Goal: Information Seeking & Learning: Find specific fact

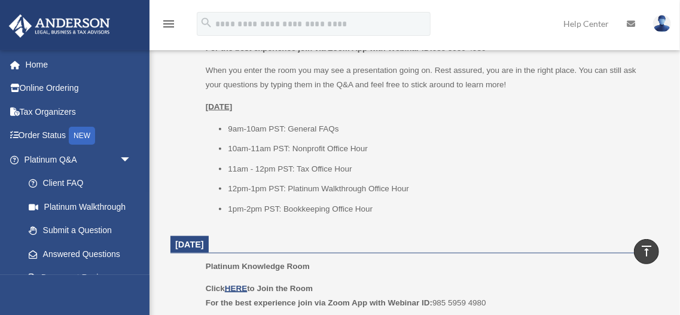
scroll to position [590, 0]
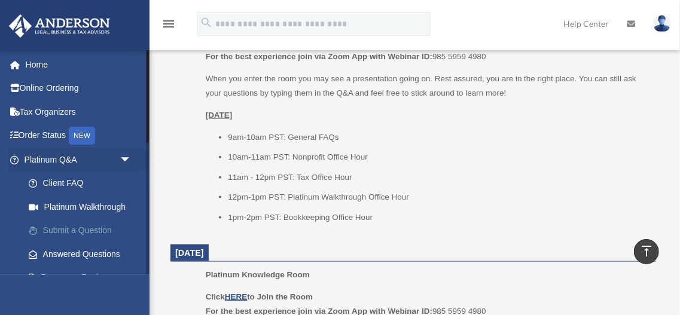
click at [59, 227] on link "Submit a Question" at bounding box center [83, 231] width 133 height 24
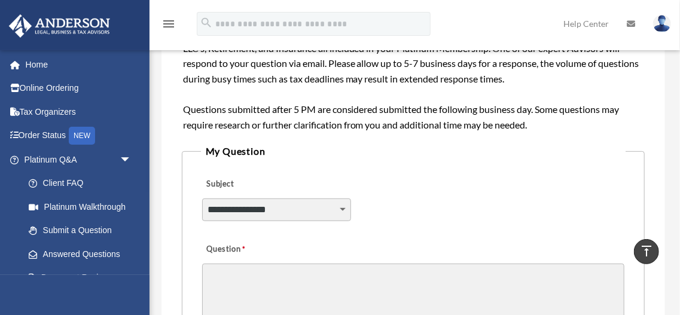
scroll to position [207, 0]
click at [342, 211] on select "**********" at bounding box center [276, 210] width 149 height 23
click at [168, 170] on div "**********" at bounding box center [414, 220] width 504 height 676
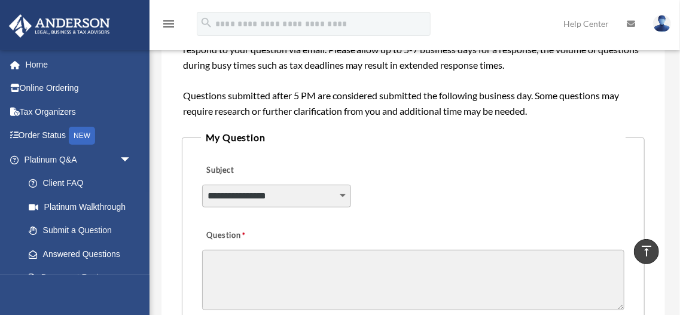
scroll to position [223, 0]
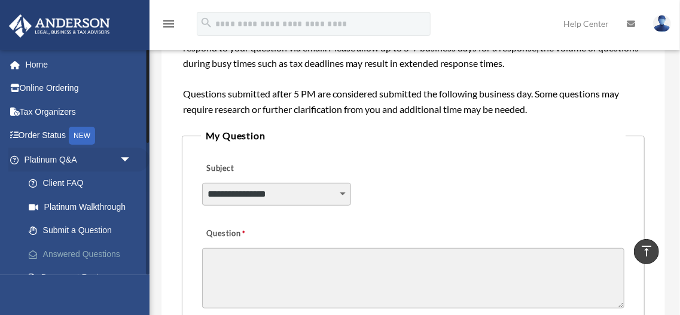
click at [106, 254] on link "Answered Questions" at bounding box center [83, 254] width 133 height 24
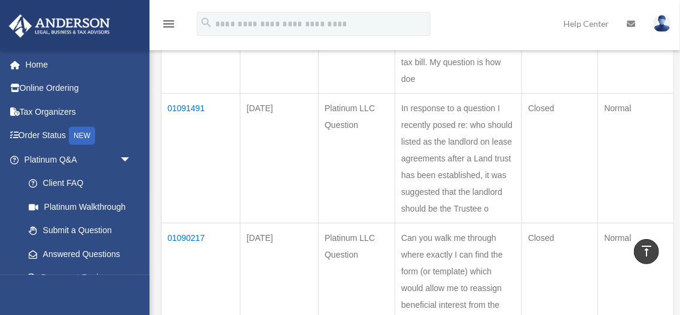
scroll to position [526, 0]
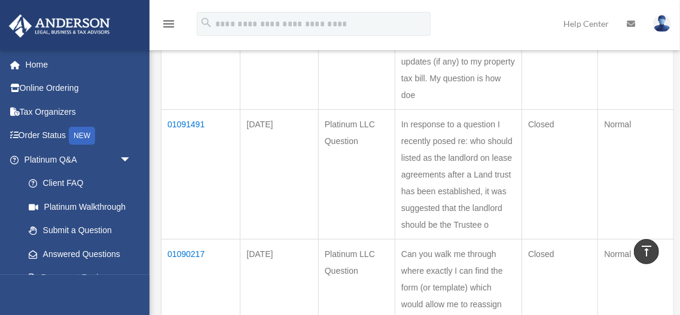
click at [182, 123] on td "01091491" at bounding box center [201, 175] width 79 height 130
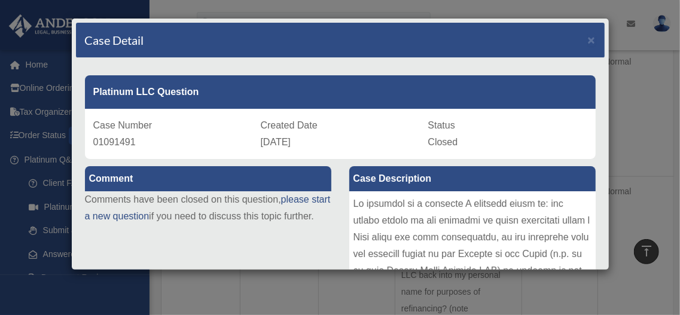
scroll to position [590, 0]
click at [336, 181] on div "Comment Comments have been closed on this question, please start a new question…" at bounding box center [208, 200] width 264 height 83
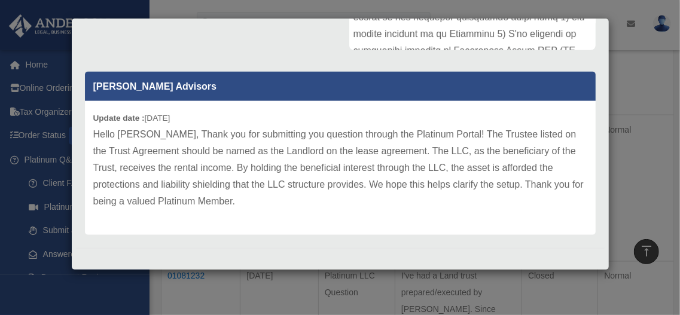
scroll to position [813, 0]
click at [263, 194] on p "Hello Mehul, Thank you for submitting you question through the Platinum Portal!…" at bounding box center [340, 168] width 494 height 84
click at [188, 61] on div "Comment Comments have been closed on this question, please start a new question…" at bounding box center [340, 38] width 529 height 401
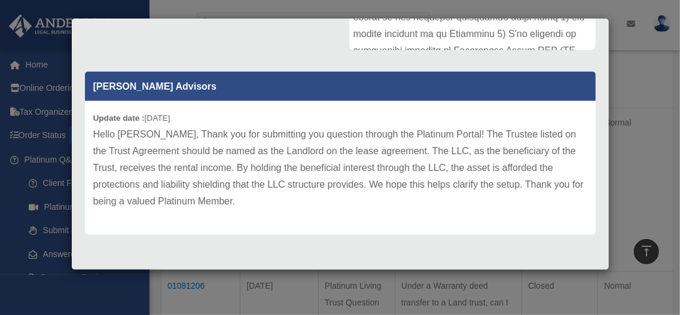
scroll to position [973, 0]
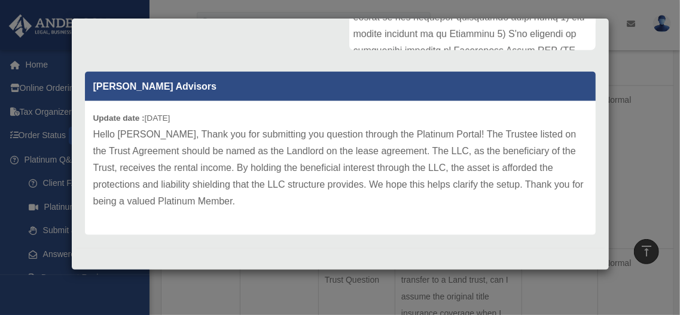
click at [216, 198] on p "Hello Mehul, Thank you for submitting you question through the Platinum Portal!…" at bounding box center [340, 168] width 494 height 84
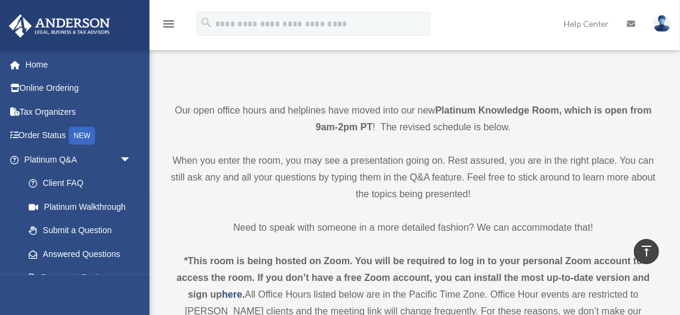
scroll to position [223, 0]
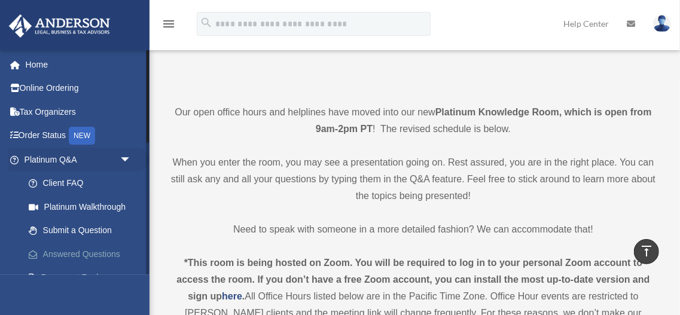
click at [60, 254] on link "Answered Questions" at bounding box center [83, 254] width 133 height 24
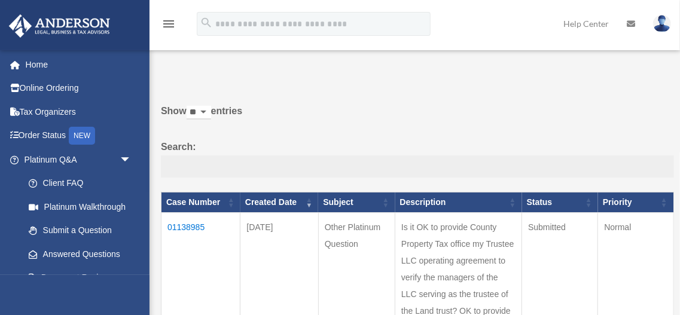
click at [339, 175] on input "Search:" at bounding box center [417, 167] width 513 height 23
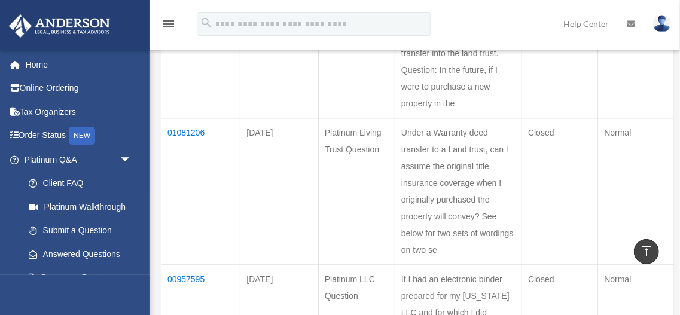
scroll to position [1116, 0]
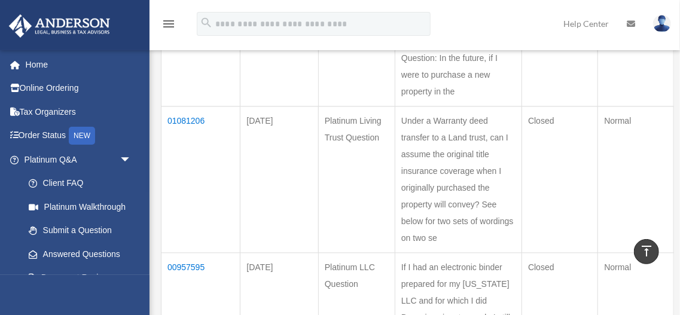
click at [184, 106] on td "01081206" at bounding box center [201, 179] width 79 height 147
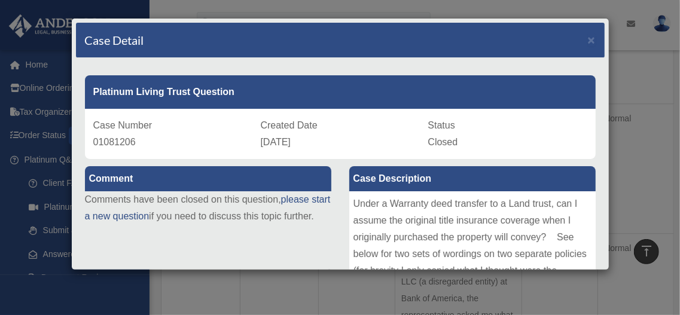
scroll to position [1291, 0]
click at [337, 194] on div "Comment Comments have been closed on this question, please start a new question…" at bounding box center [208, 200] width 264 height 83
click at [592, 42] on span "×" at bounding box center [592, 40] width 8 height 14
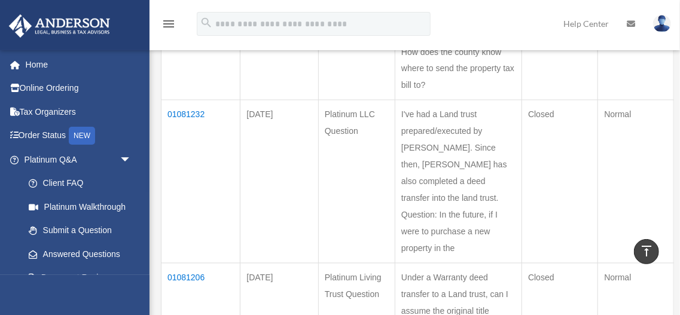
scroll to position [956, 0]
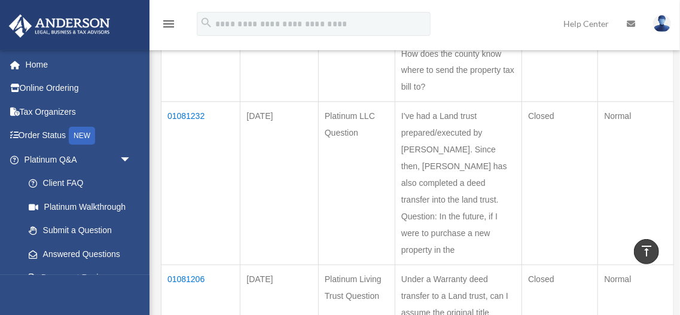
click at [187, 114] on td "01081232" at bounding box center [201, 183] width 79 height 163
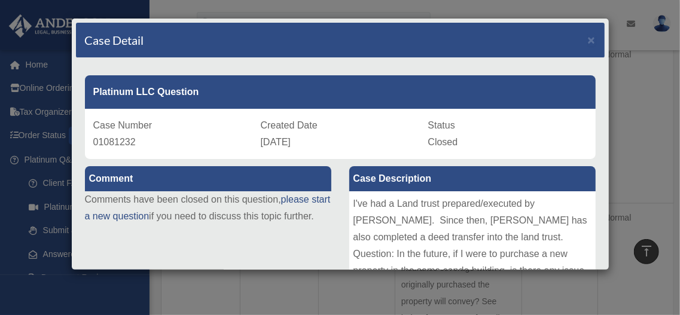
scroll to position [1020, 0]
click at [336, 191] on div "Comment Comments have been closed on this question, please start a new question…" at bounding box center [208, 200] width 264 height 83
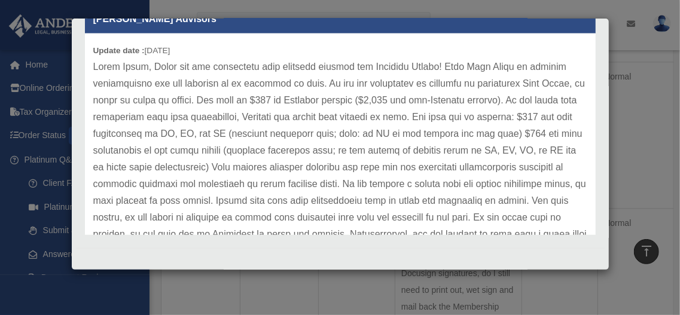
scroll to position [1163, 0]
click at [330, 186] on p at bounding box center [340, 159] width 494 height 201
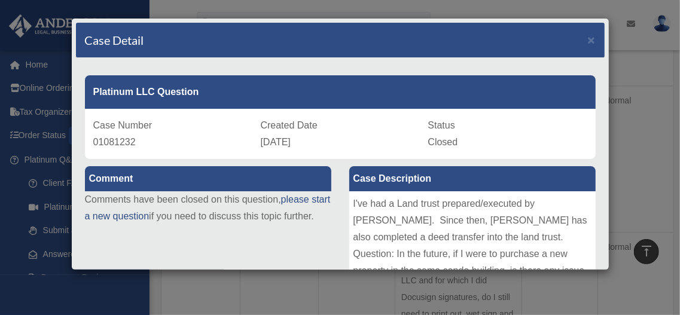
scroll to position [1132, 0]
click at [211, 69] on div "Platinum LLC Question Case Number 01081232 Created Date August 18, 2025 Status …" at bounding box center [340, 113] width 529 height 92
click at [593, 39] on span "×" at bounding box center [592, 40] width 8 height 14
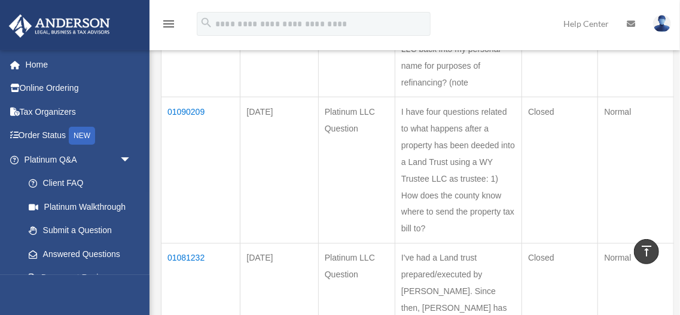
scroll to position [813, 0]
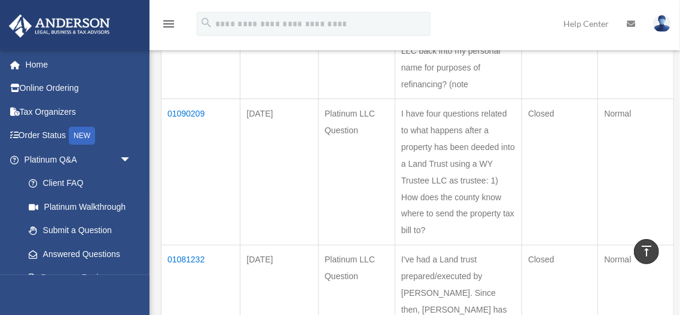
click at [178, 109] on td "01090209" at bounding box center [201, 172] width 79 height 147
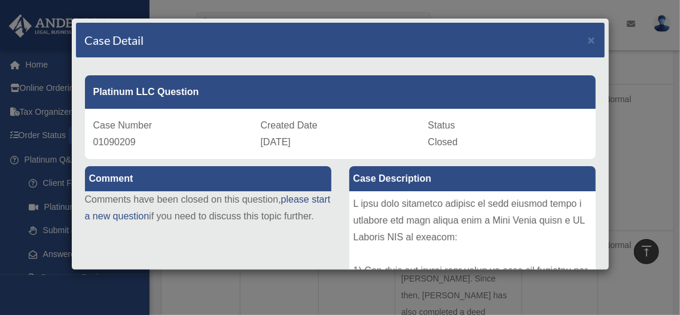
scroll to position [829, 0]
click at [599, 156] on div "Platinum LLC Question Case Number 01090209 Created Date August 26, 2025 Status …" at bounding box center [340, 113] width 529 height 92
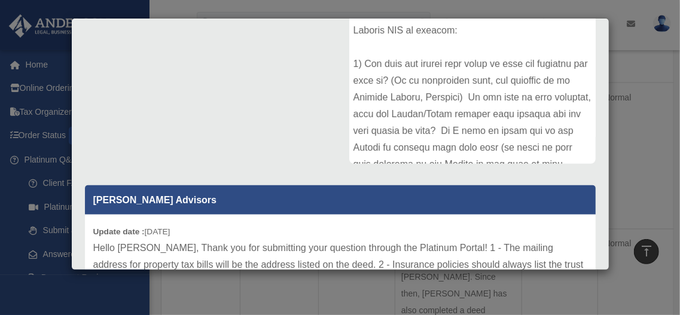
scroll to position [191, 0]
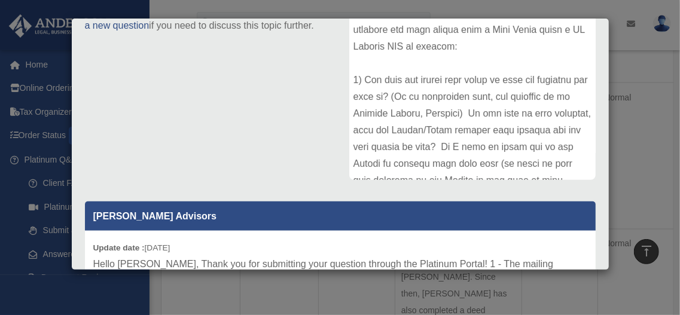
click at [596, 49] on div "Case Description" at bounding box center [472, 78] width 264 height 221
click at [538, 74] on div at bounding box center [472, 90] width 246 height 179
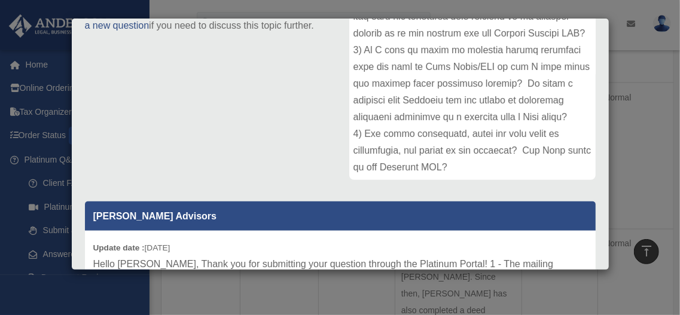
scroll to position [247, 0]
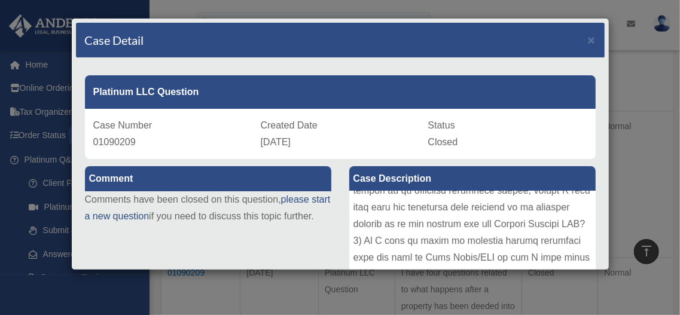
scroll to position [638, 0]
click at [592, 39] on span "×" at bounding box center [592, 40] width 8 height 14
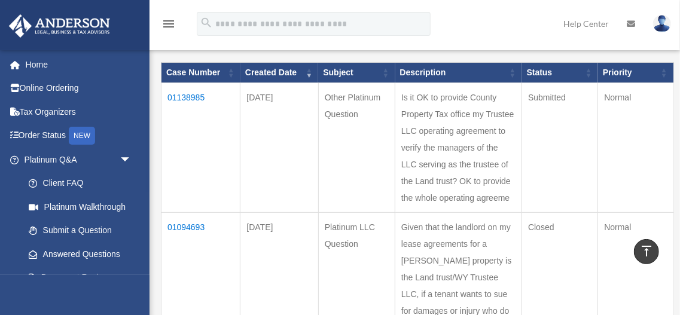
scroll to position [128, 0]
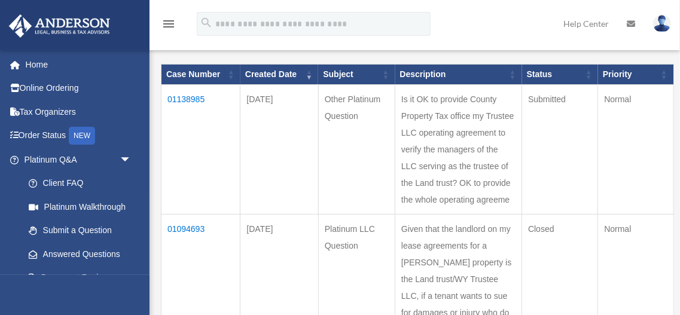
click at [188, 95] on td "01138985" at bounding box center [201, 150] width 79 height 130
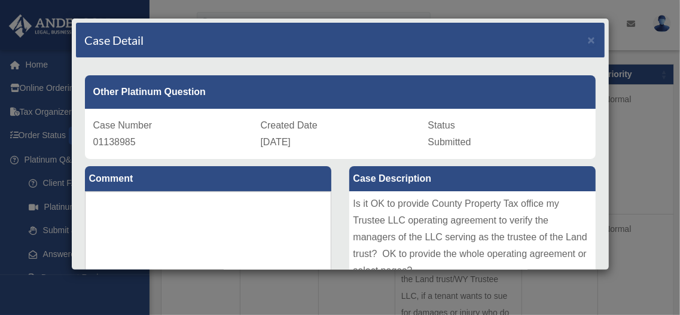
click at [418, 204] on div "Is it OK to provide County Property Tax office my Trustee LLC operating agreeme…" at bounding box center [472, 280] width 246 height 179
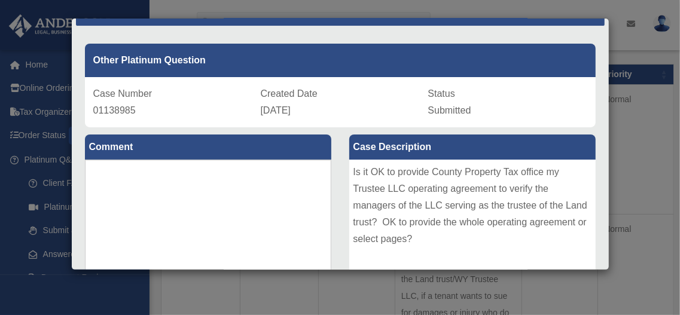
scroll to position [47, 0]
